Goal: Navigation & Orientation: Understand site structure

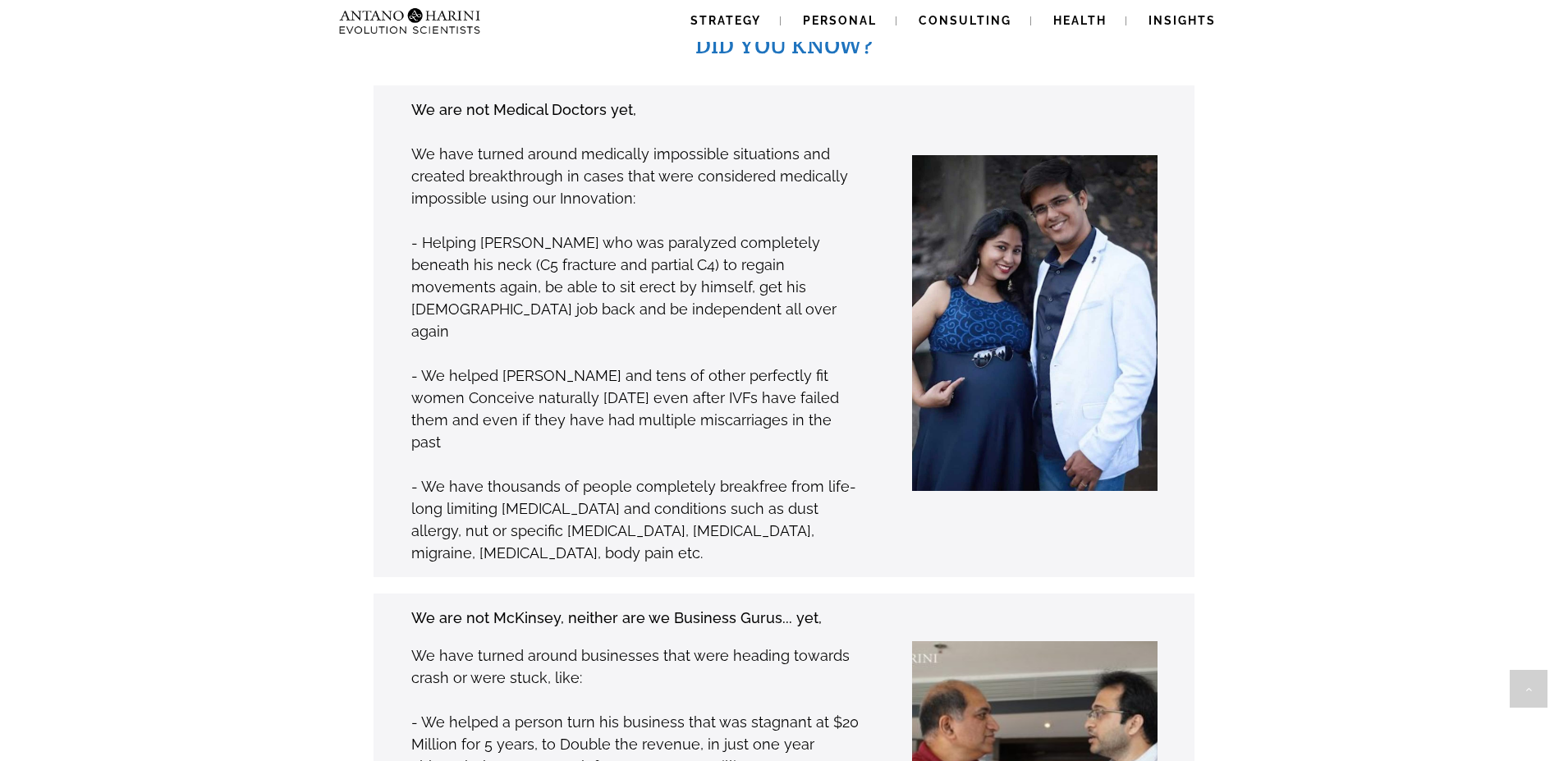
scroll to position [1283, 0]
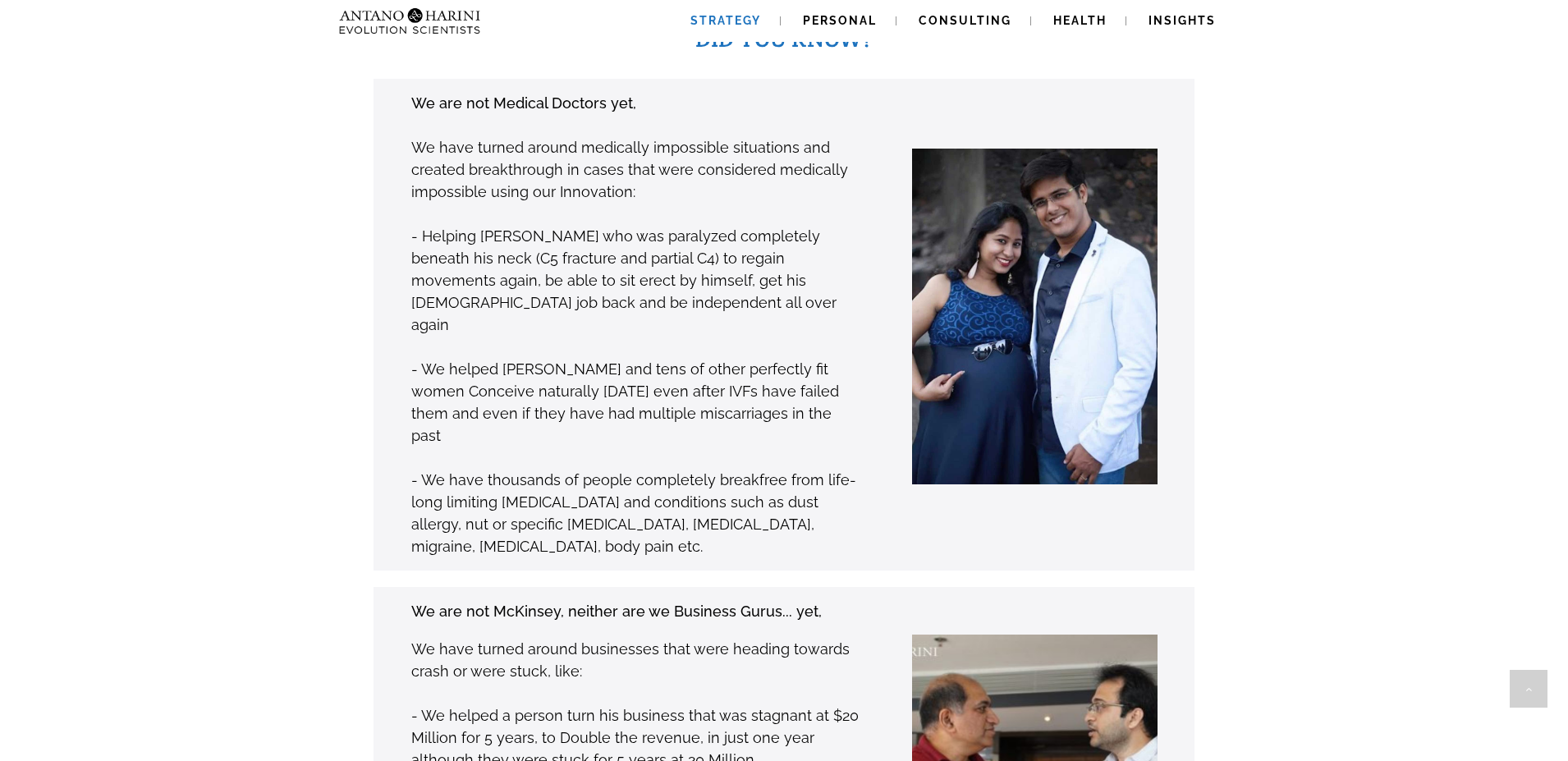
click at [718, 14] on span "Strategy" at bounding box center [726, 21] width 71 height 13
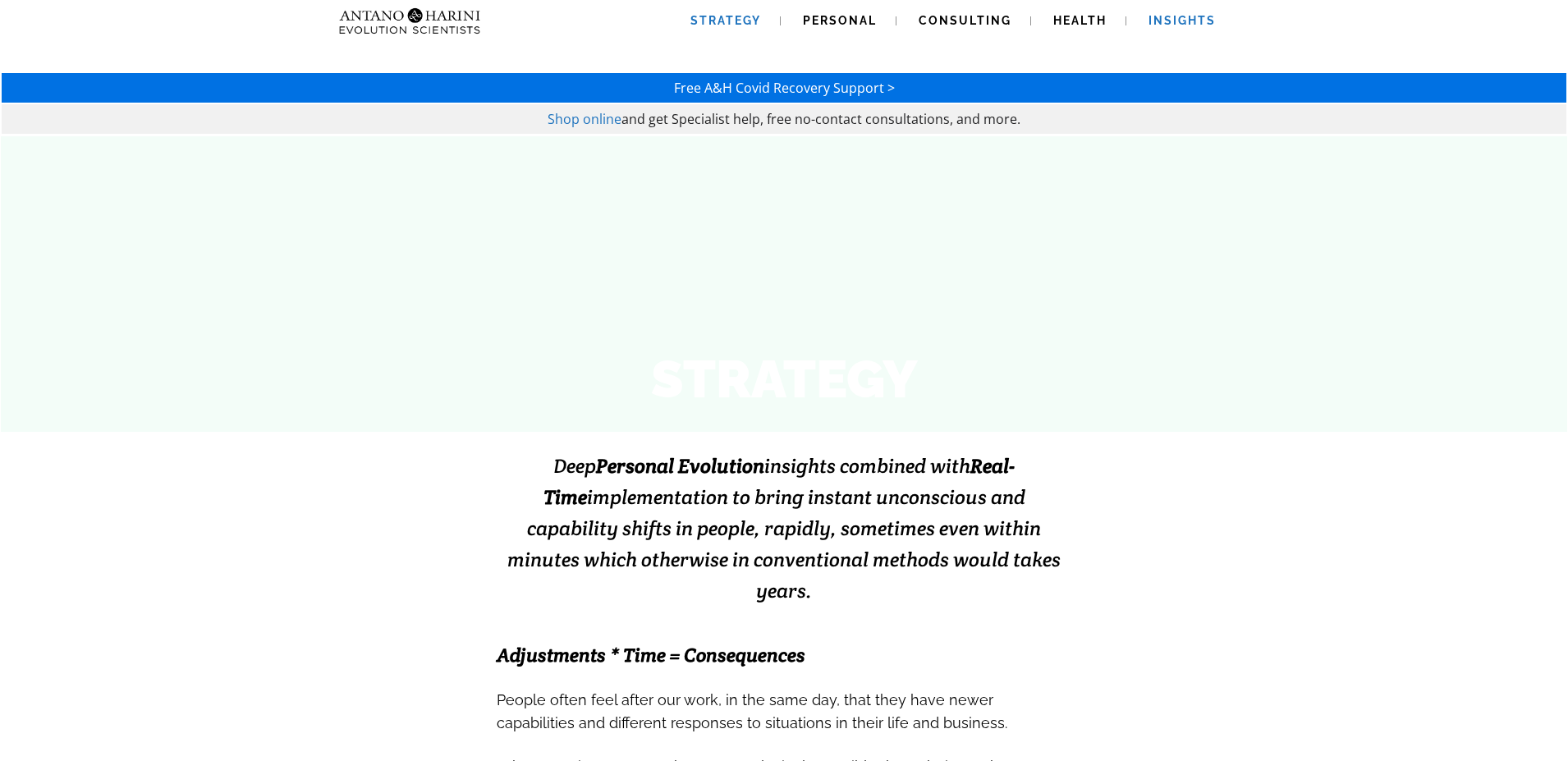
click at [1169, 22] on span "Insights" at bounding box center [1181, 21] width 67 height 13
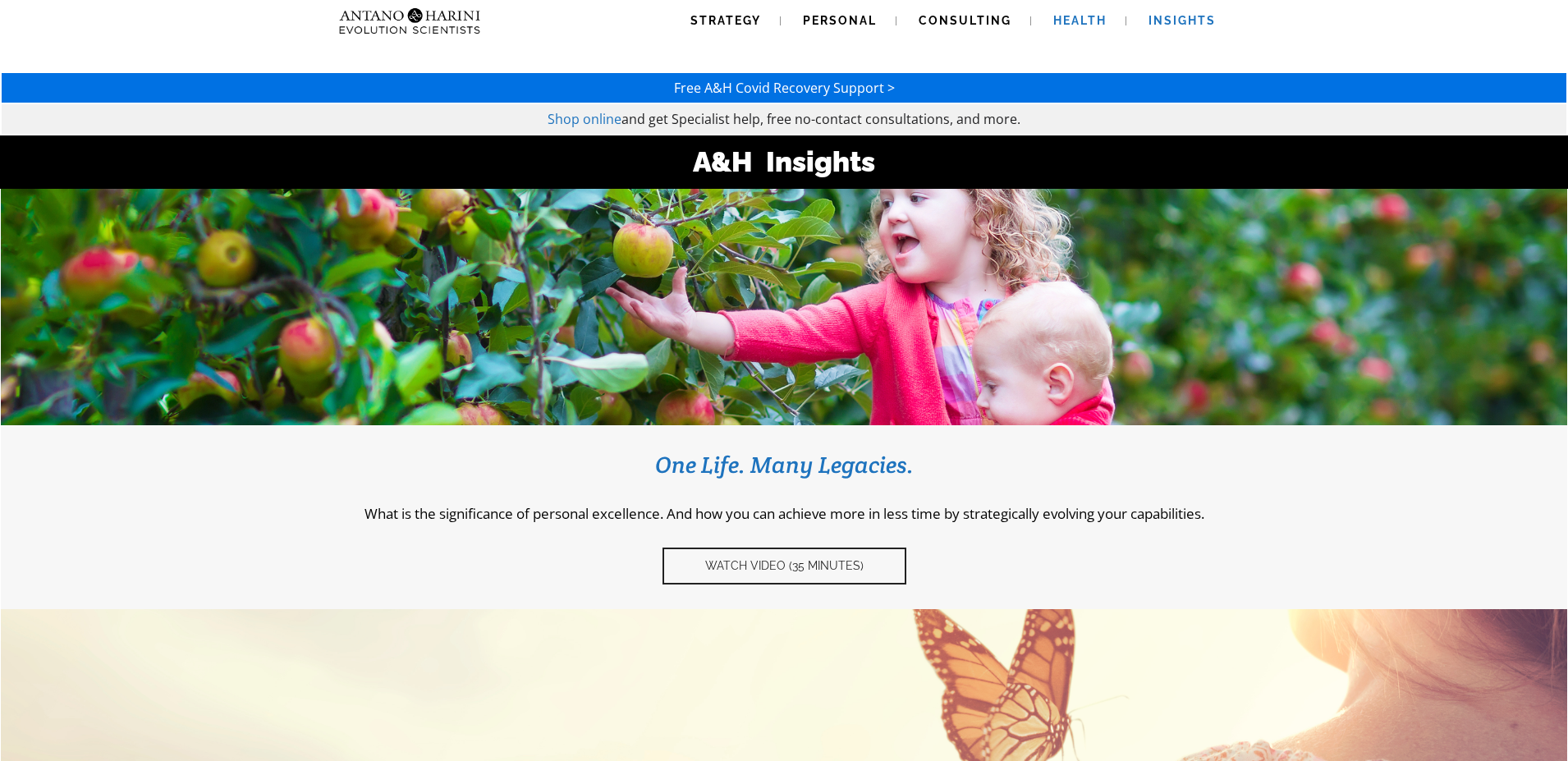
click at [1079, 16] on span "Health" at bounding box center [1080, 21] width 53 height 13
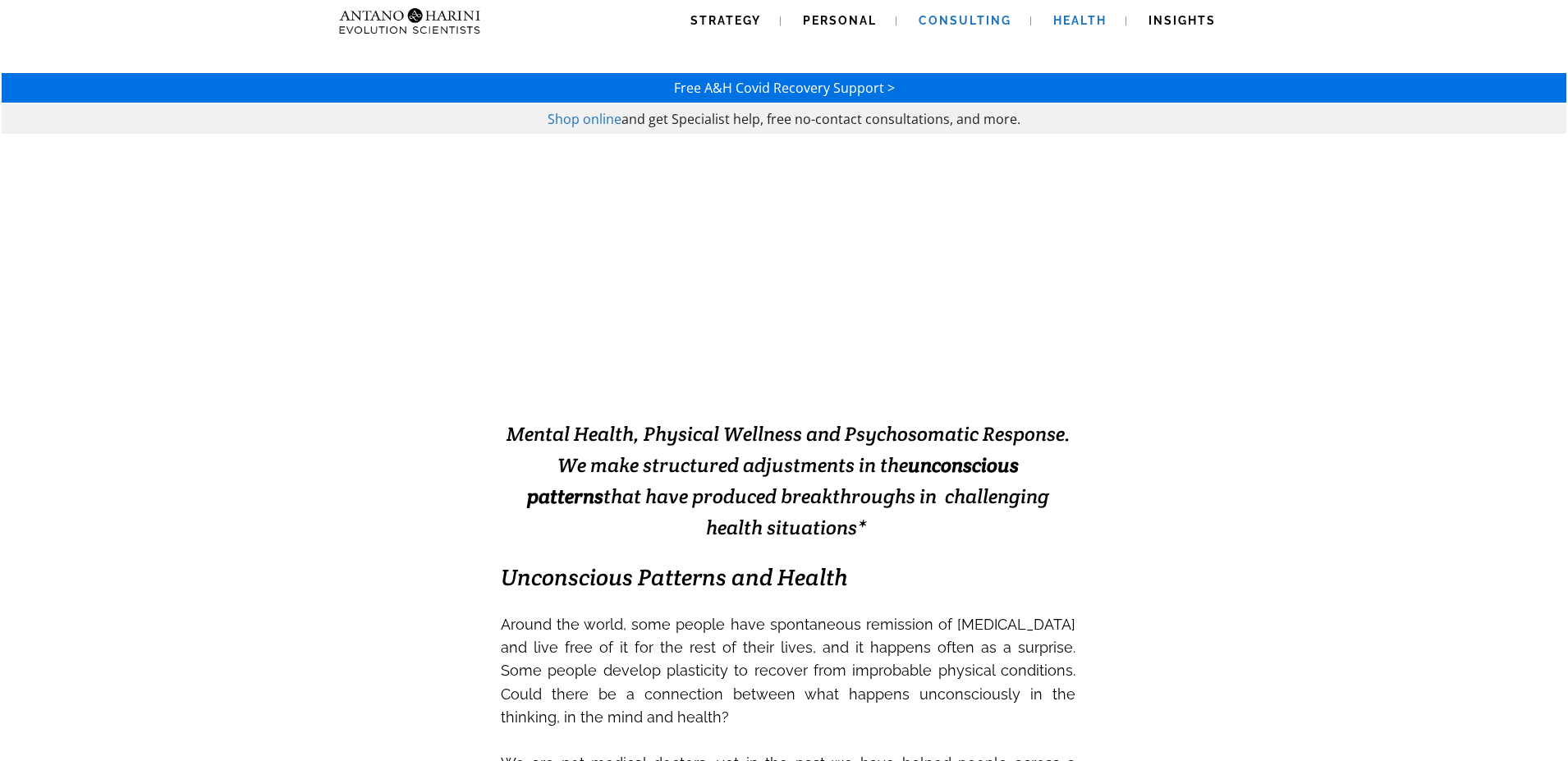
click at [950, 26] on span "Consulting" at bounding box center [965, 21] width 93 height 13
